Goal: Navigation & Orientation: Understand site structure

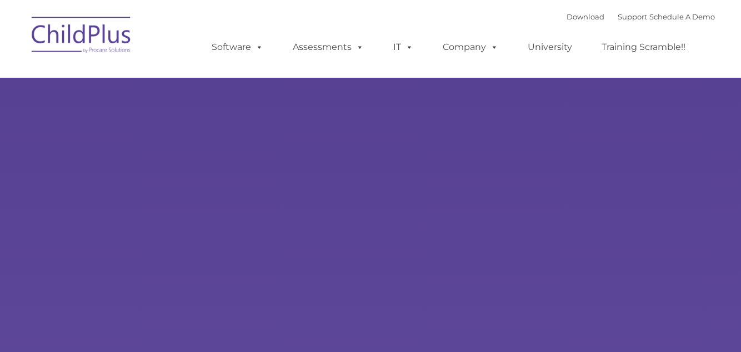
select select "MEDIUM"
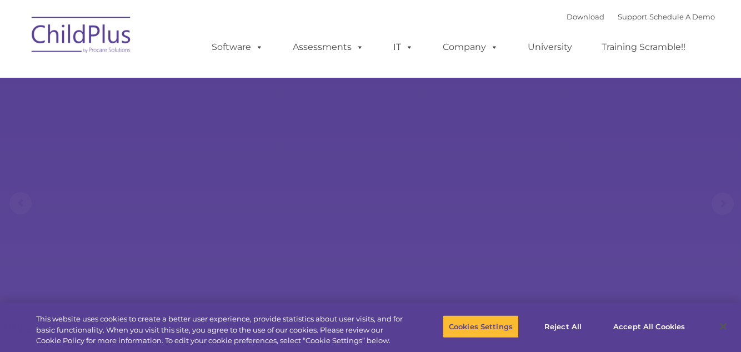
scroll to position [13, 0]
select select "MEDIUM"
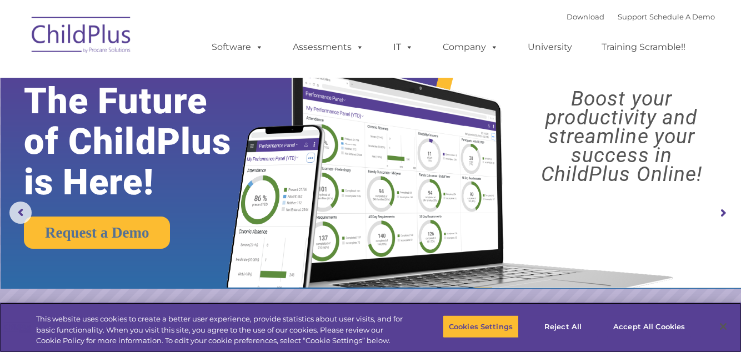
scroll to position [0, 0]
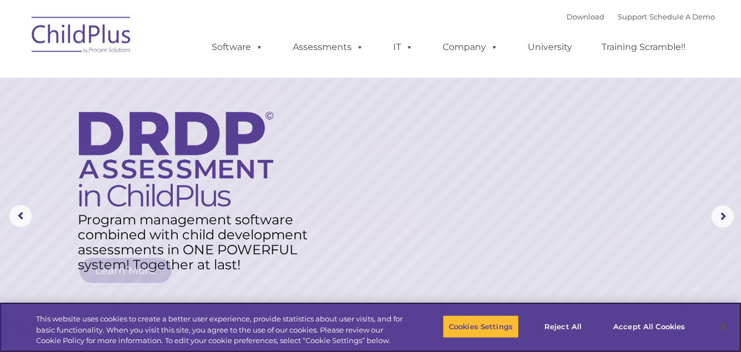
click at [132, 320] on div "This website uses cookies to create a better user experience, provide statistic…" at bounding box center [221, 330] width 371 height 33
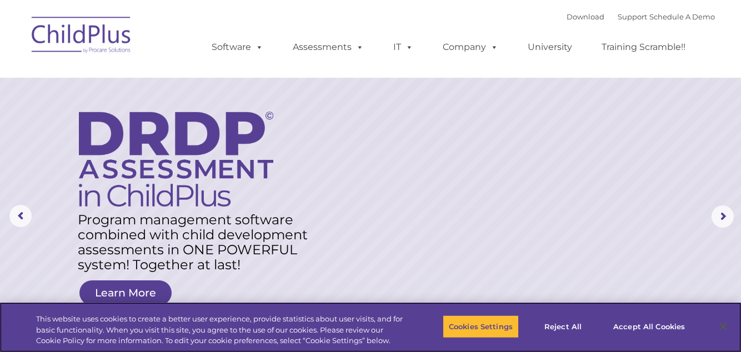
click at [122, 325] on div "This website uses cookies to create a better user experience, provide statistic…" at bounding box center [221, 330] width 371 height 33
click at [108, 311] on div "This website uses cookies to create a better user experience, provide statistic…" at bounding box center [203, 327] width 407 height 49
